Goal: Information Seeking & Learning: Find specific page/section

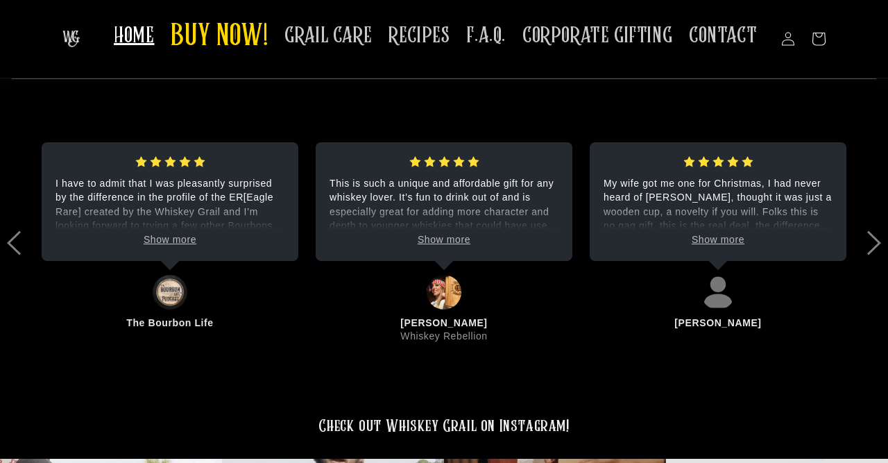
scroll to position [2871, 0]
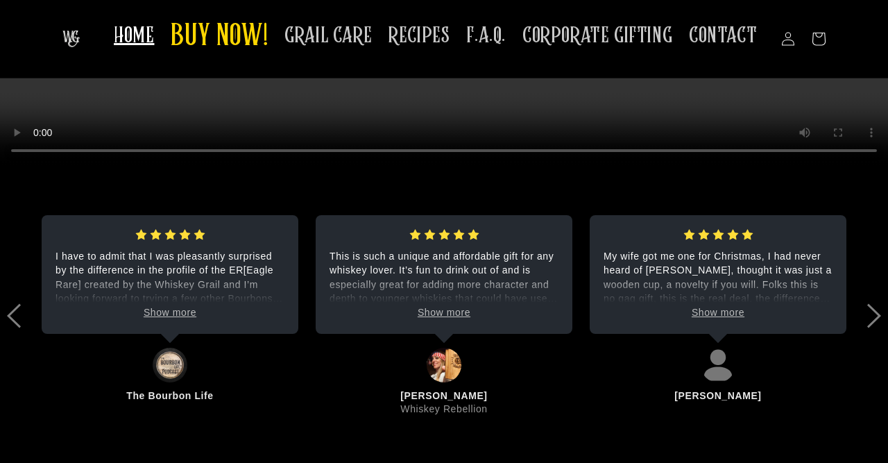
click at [80, 35] on img at bounding box center [70, 39] width 17 height 17
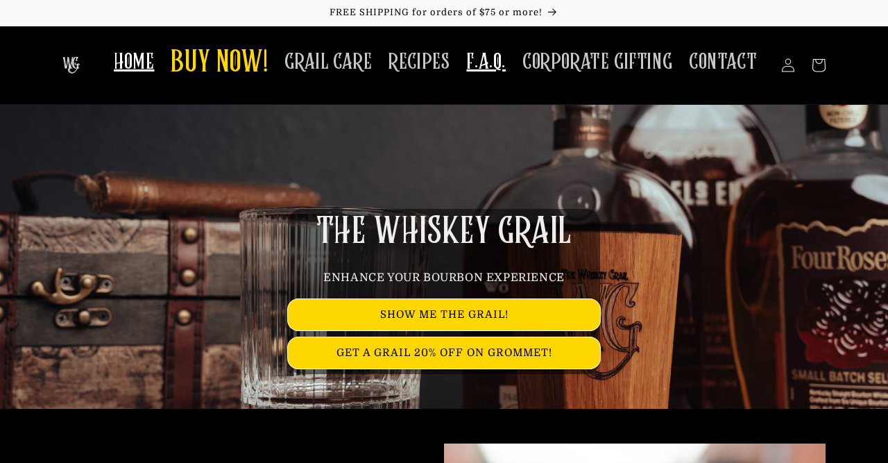
click at [491, 71] on span "F.A.Q." at bounding box center [486, 62] width 40 height 27
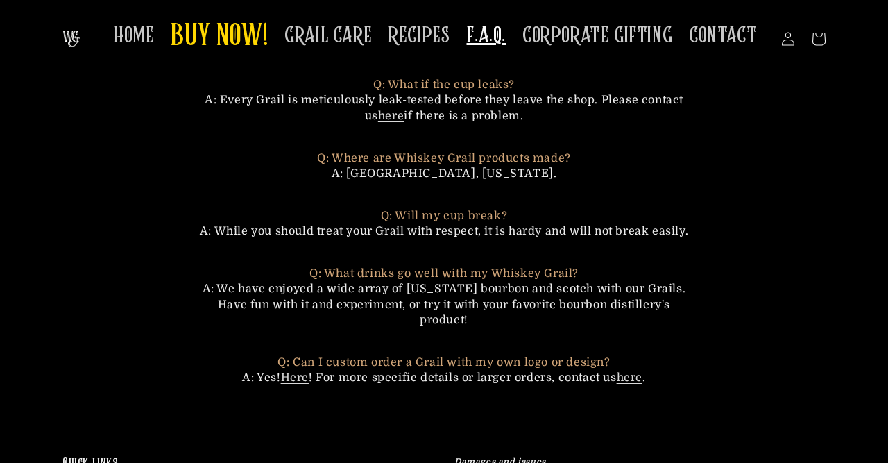
scroll to position [505, 0]
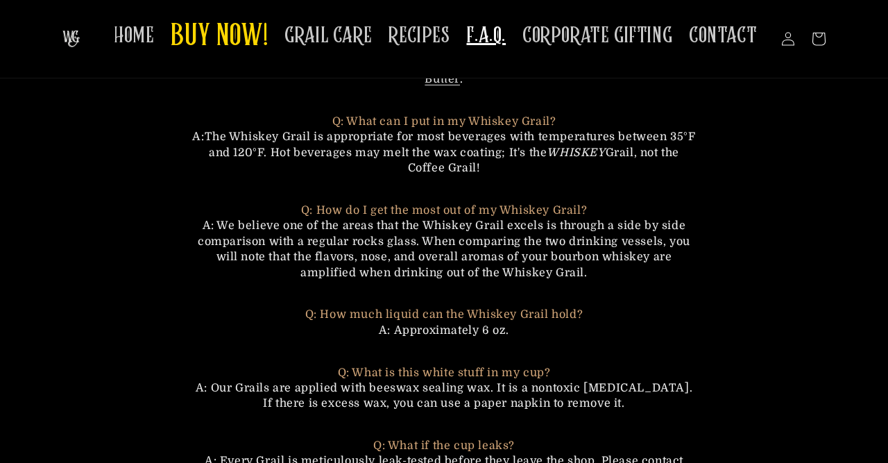
click at [44, 40] on header "HOME BUY NOW! GRAIL CARE RECIPES F.A.Q. CORPORATE GIFTING CONTACT Log in Facebo…" at bounding box center [444, 39] width 833 height 78
click at [65, 42] on img at bounding box center [70, 39] width 17 height 17
